Goal: Check status: Check status

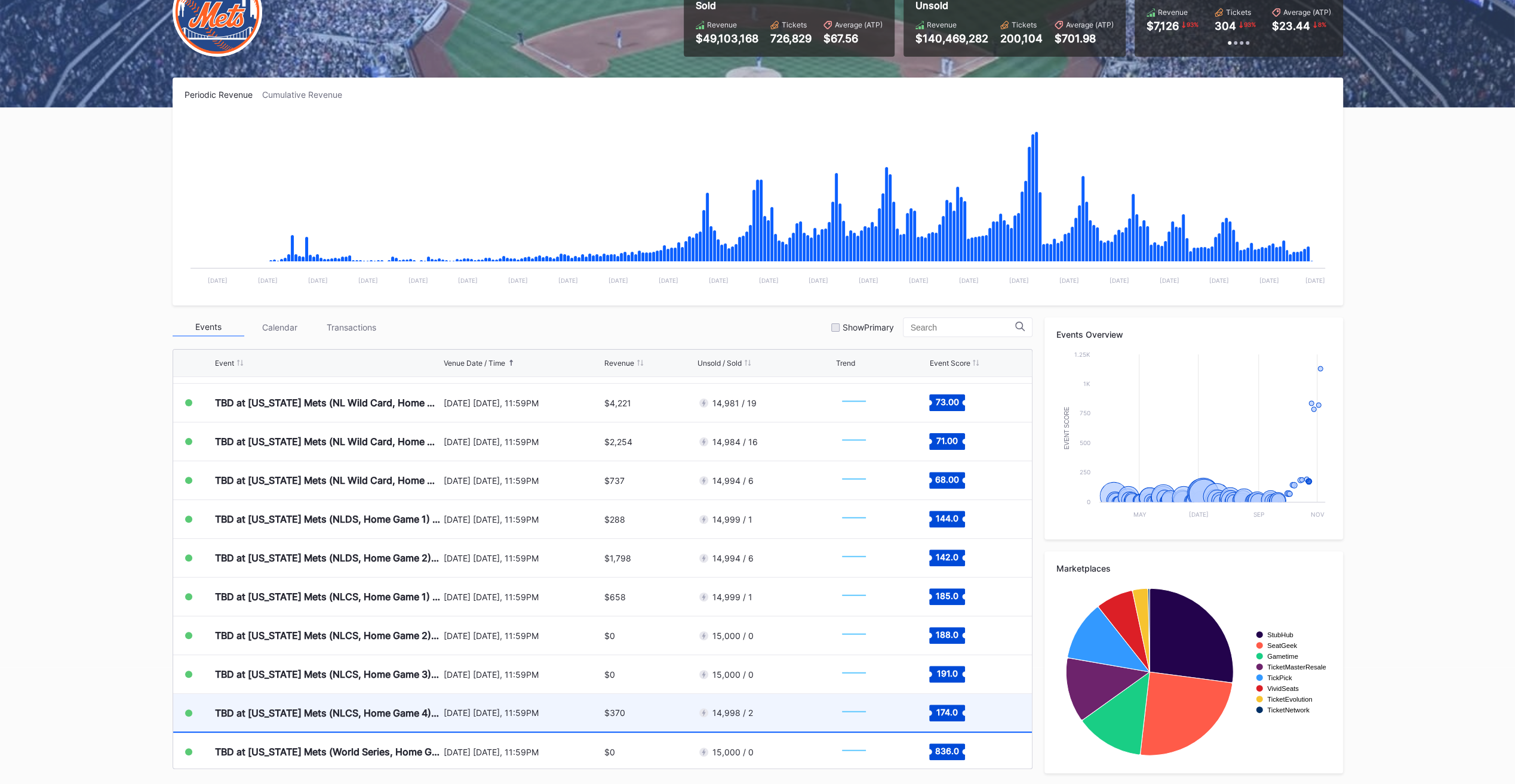
scroll to position [2977, 0]
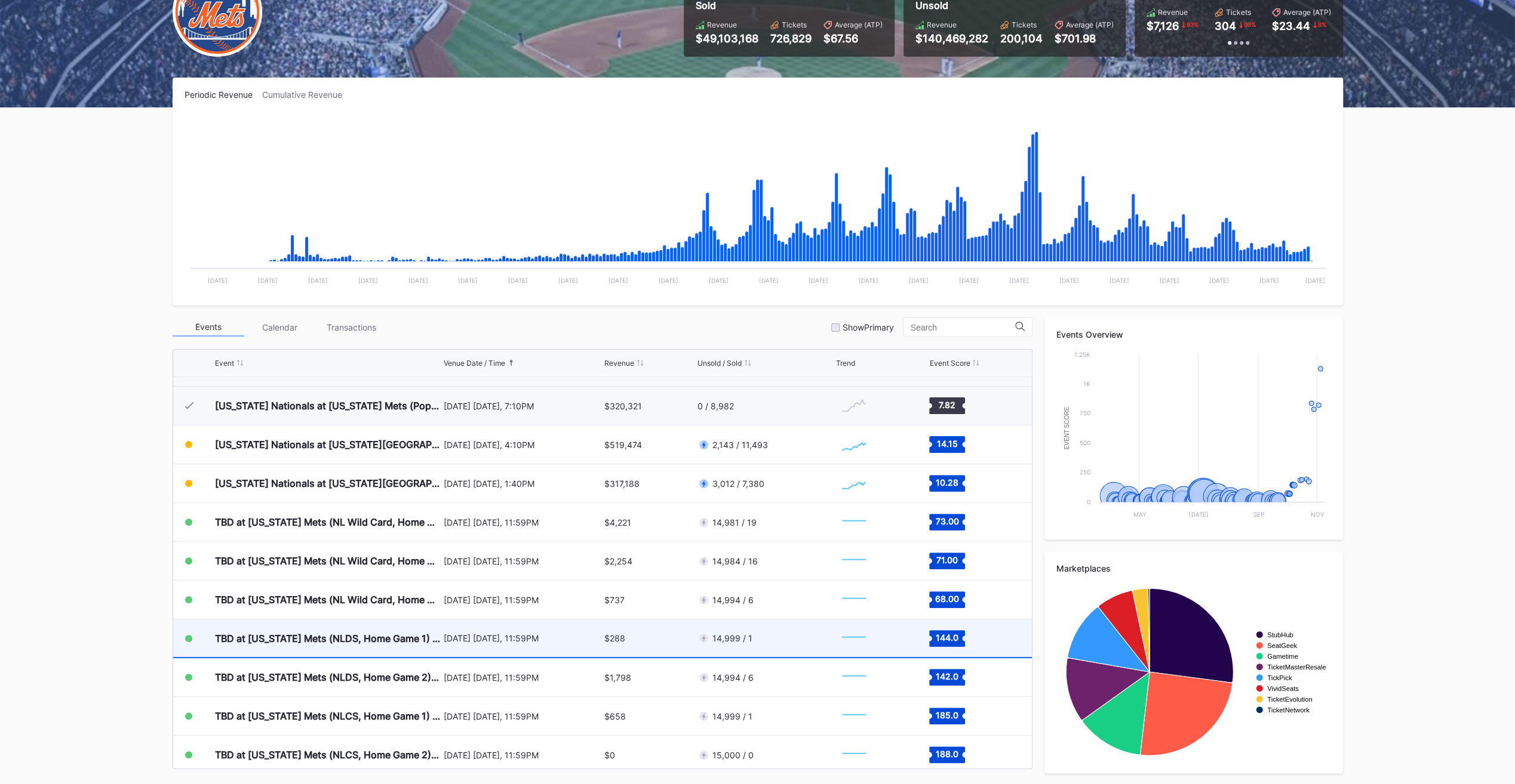
click at [550, 393] on div "[DATE] [DATE], 11:59PM" at bounding box center [523, 638] width 159 height 10
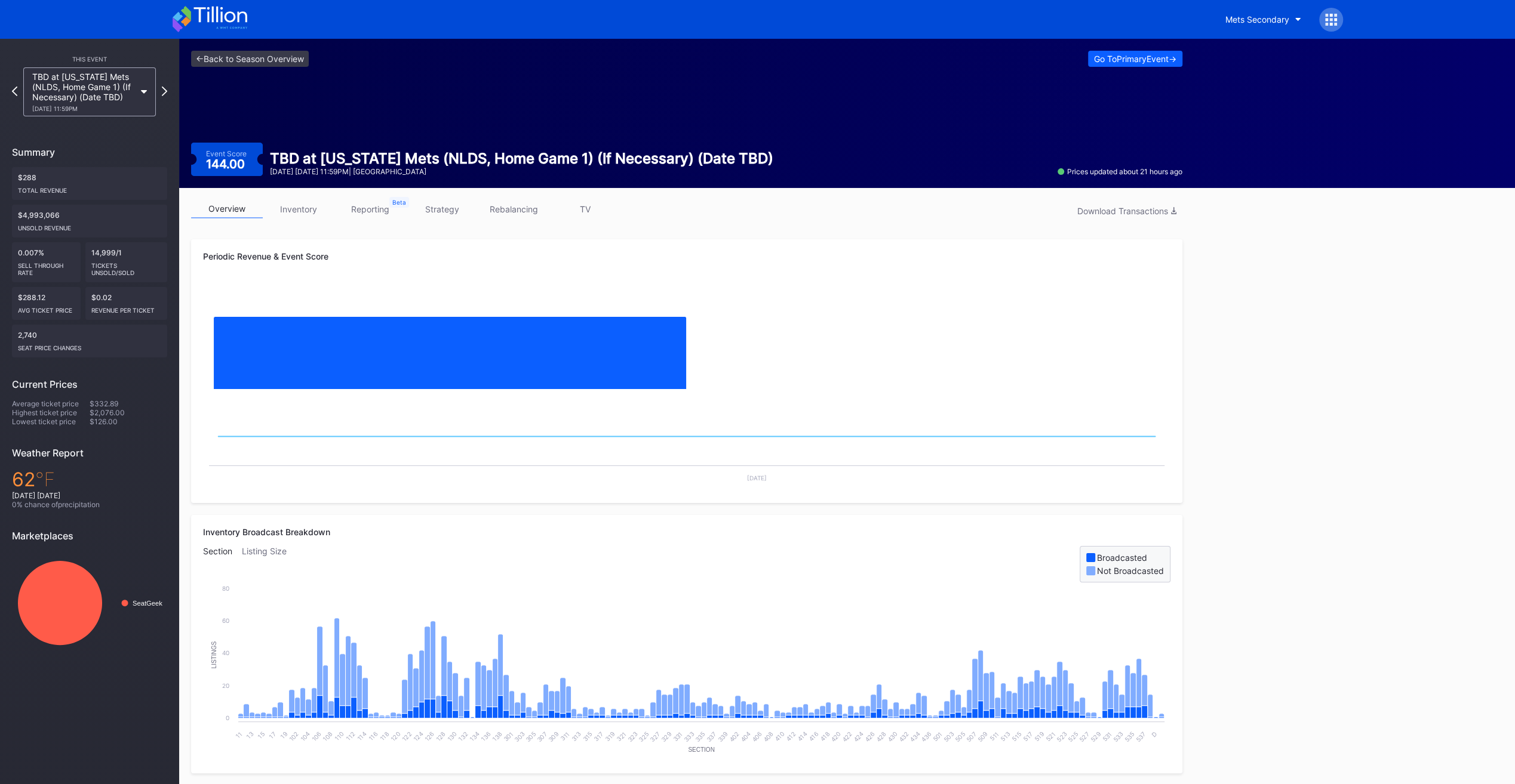
click at [220, 15] on icon at bounding box center [220, 14] width 53 height 16
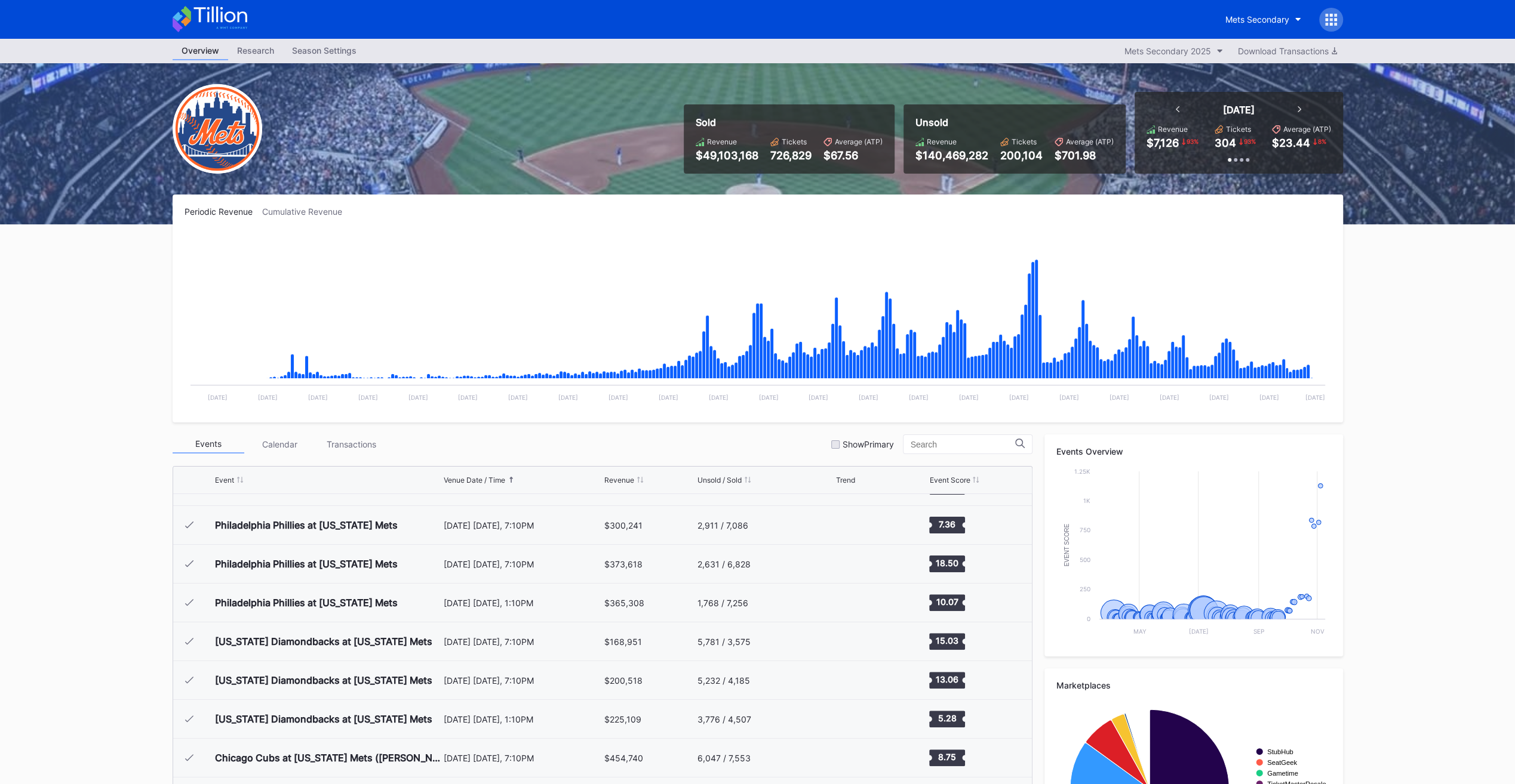
scroll to position [3026, 0]
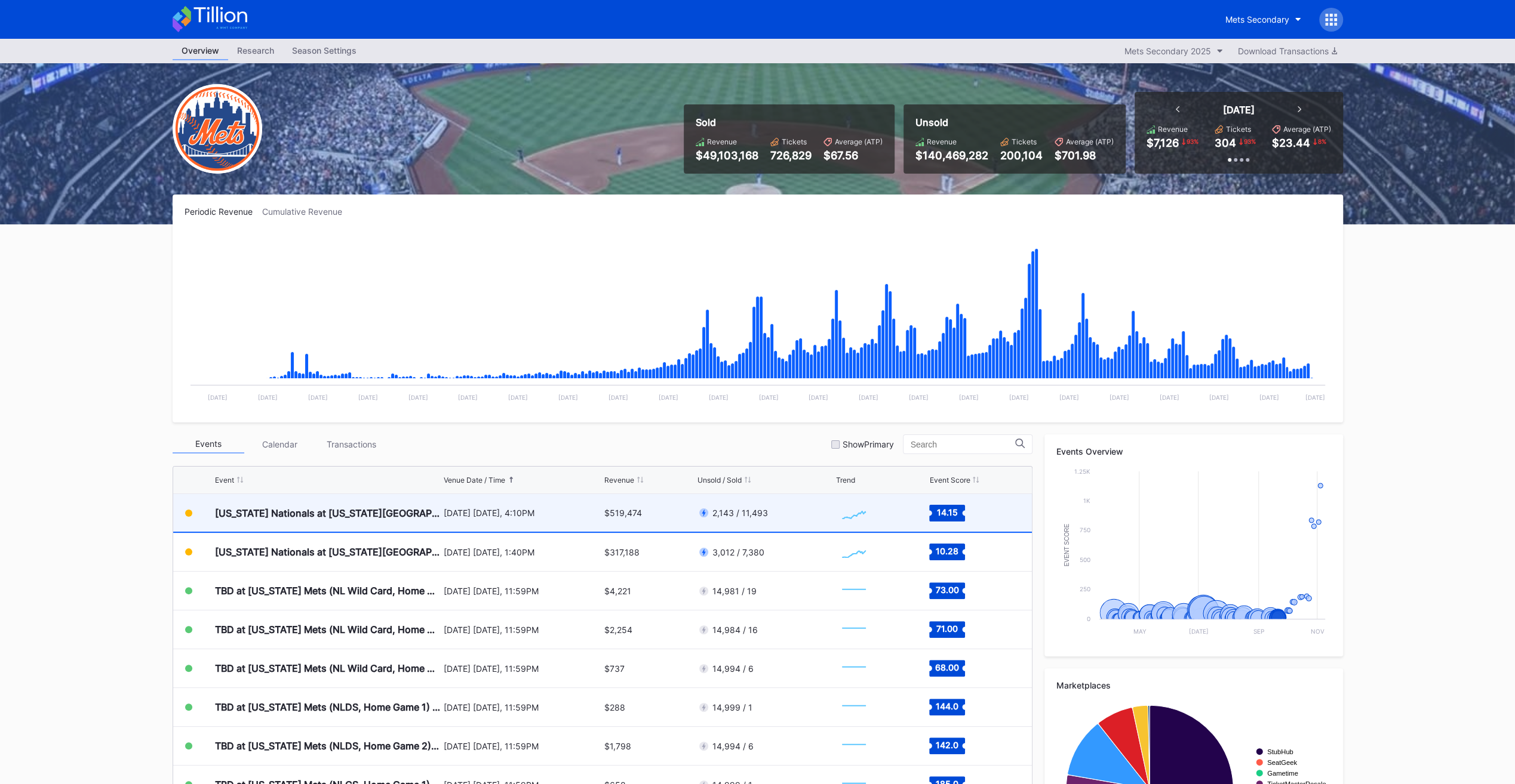
click at [633, 393] on div "$519,474" at bounding box center [623, 513] width 38 height 10
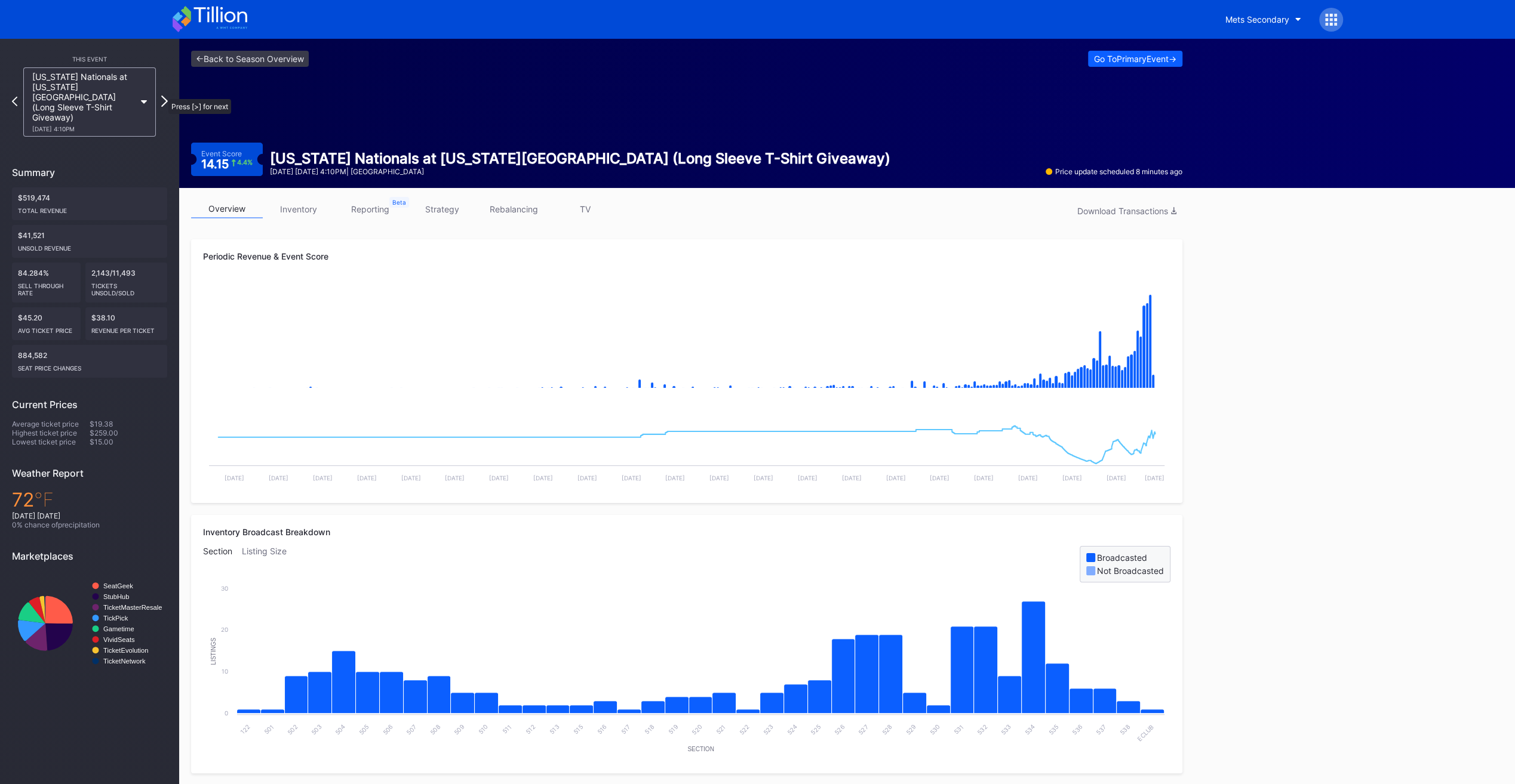
click at [162, 96] on icon at bounding box center [164, 101] width 6 height 11
